Goal: Task Accomplishment & Management: Manage account settings

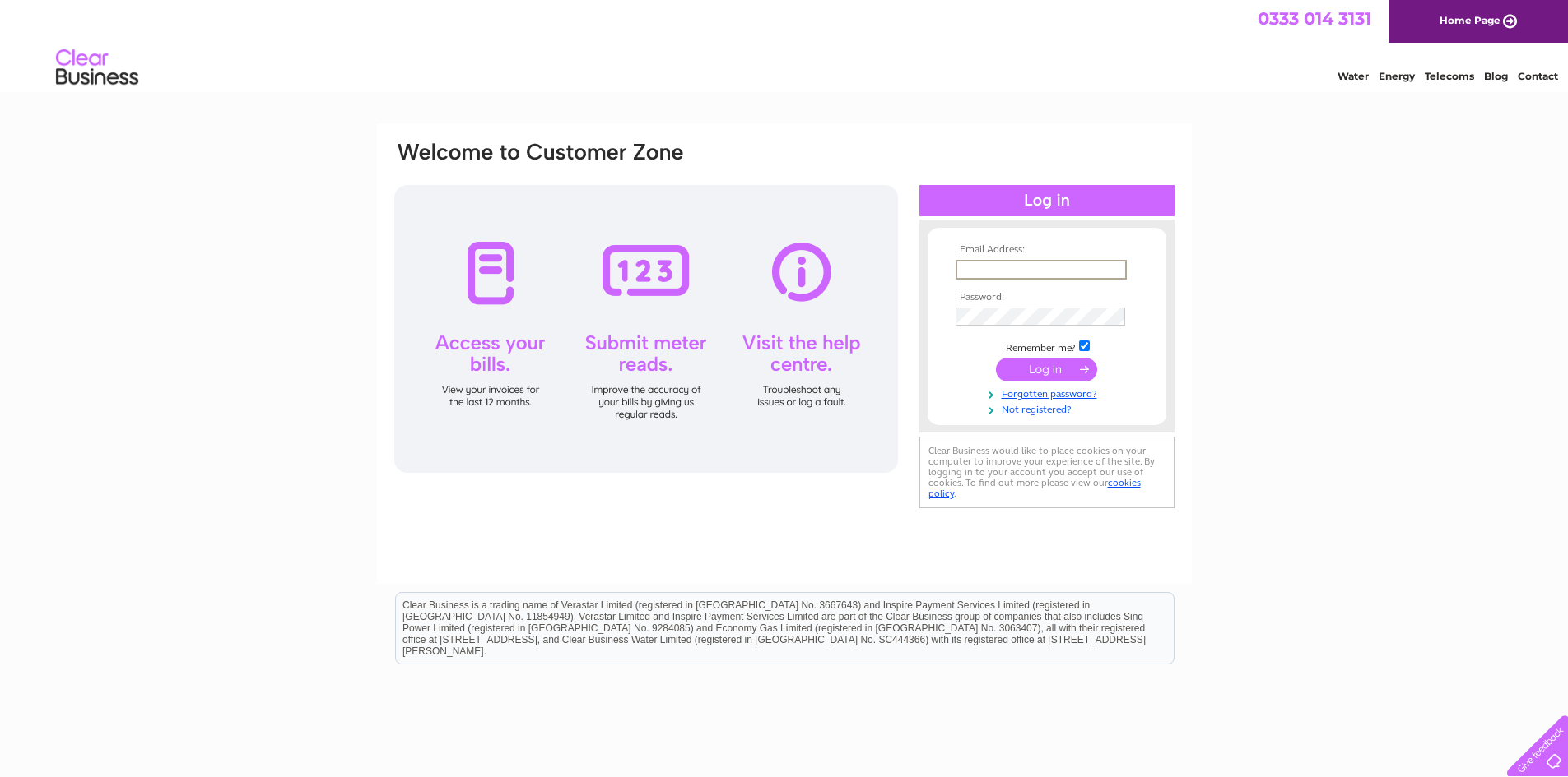
click at [972, 270] on input "text" at bounding box center [1041, 270] width 171 height 19
type input "[EMAIL_ADDRESS][DOMAIN_NAME]"
click at [996, 358] on input "submit" at bounding box center [1046, 369] width 101 height 23
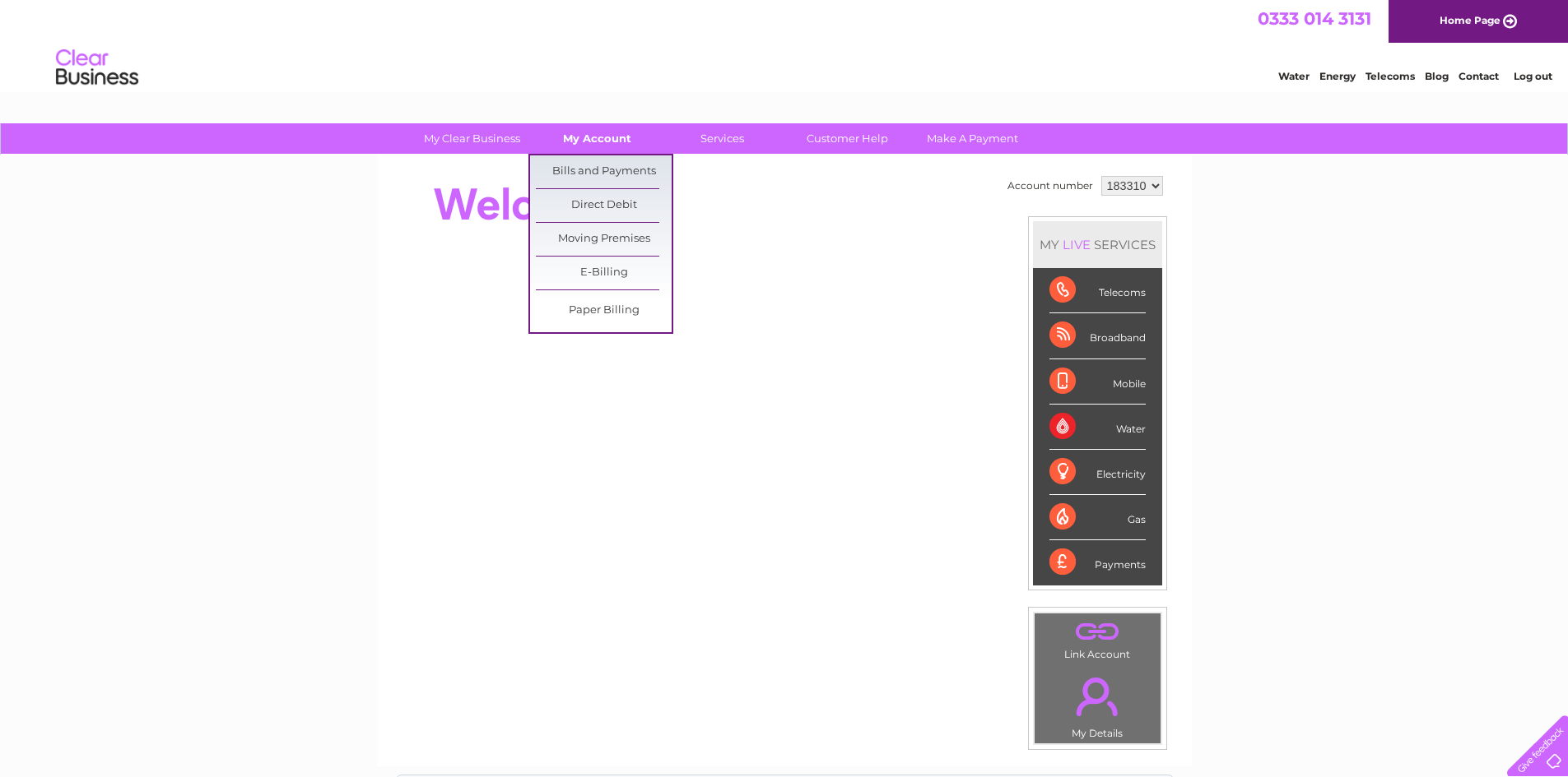
click at [591, 137] on link "My Account" at bounding box center [597, 138] width 136 height 31
click at [590, 166] on link "Bills and Payments" at bounding box center [604, 171] width 136 height 33
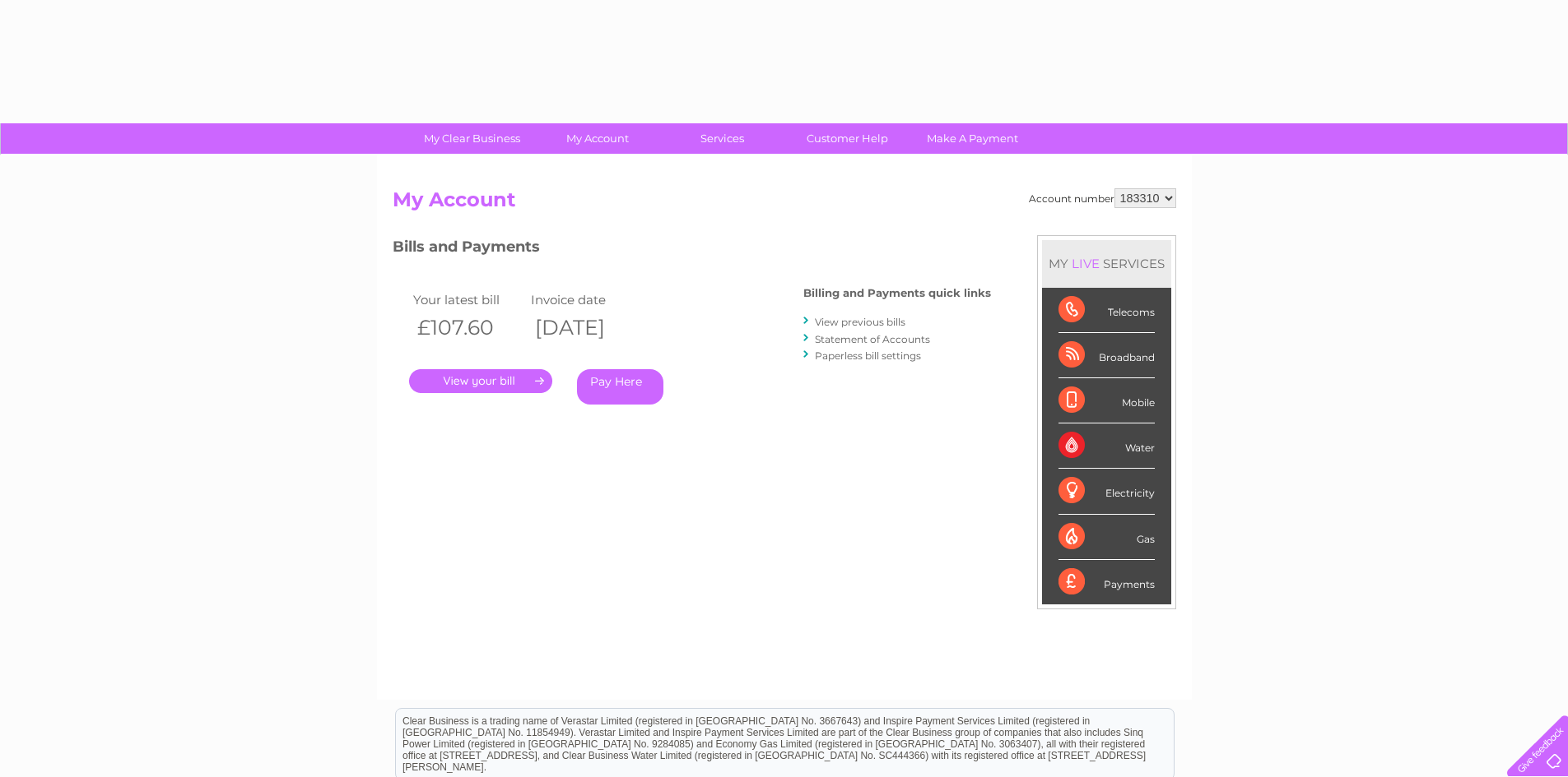
click at [512, 378] on link "." at bounding box center [480, 381] width 143 height 24
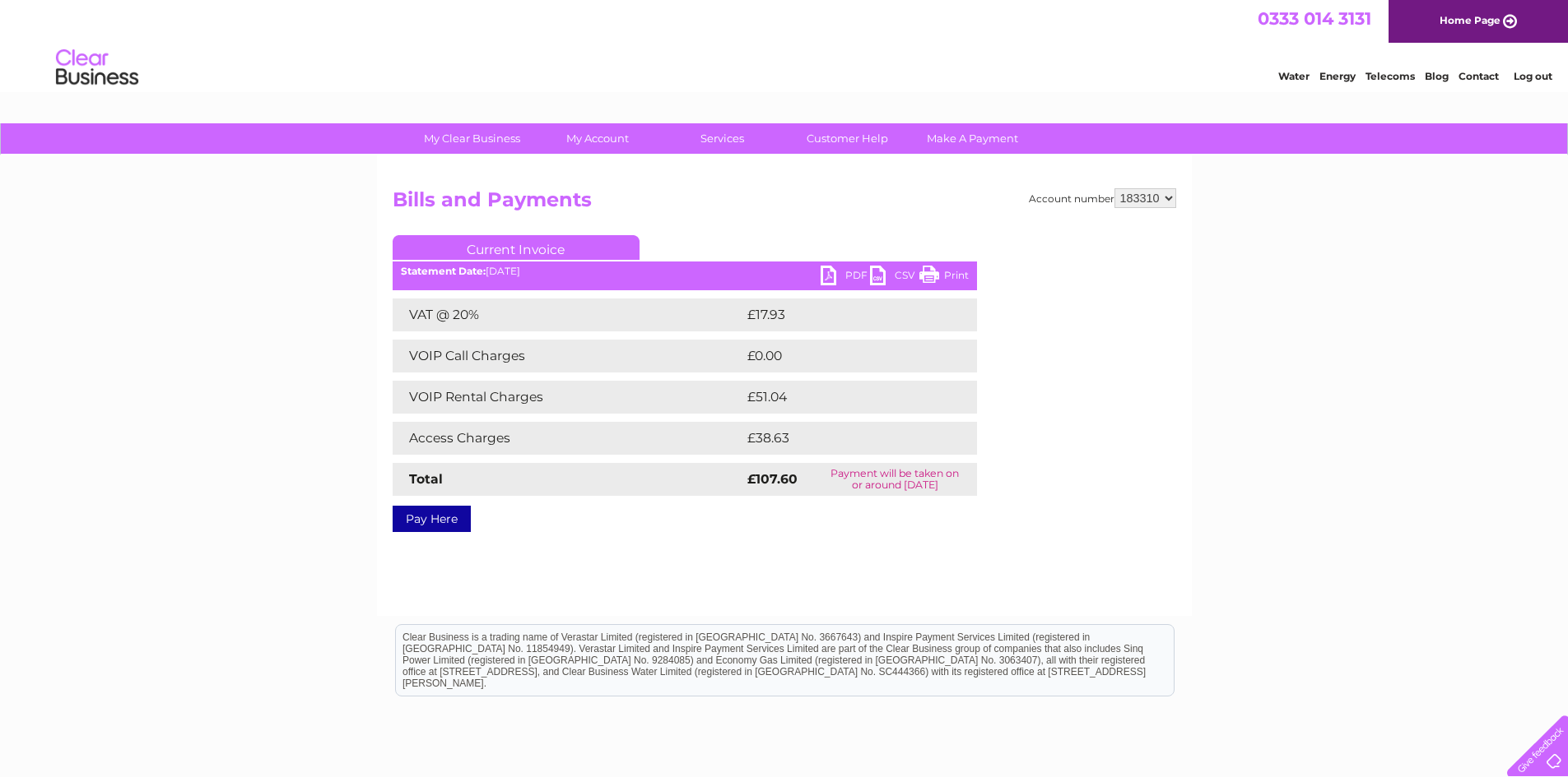
click at [835, 275] on link "PDF" at bounding box center [845, 278] width 49 height 24
